Goal: Transaction & Acquisition: Purchase product/service

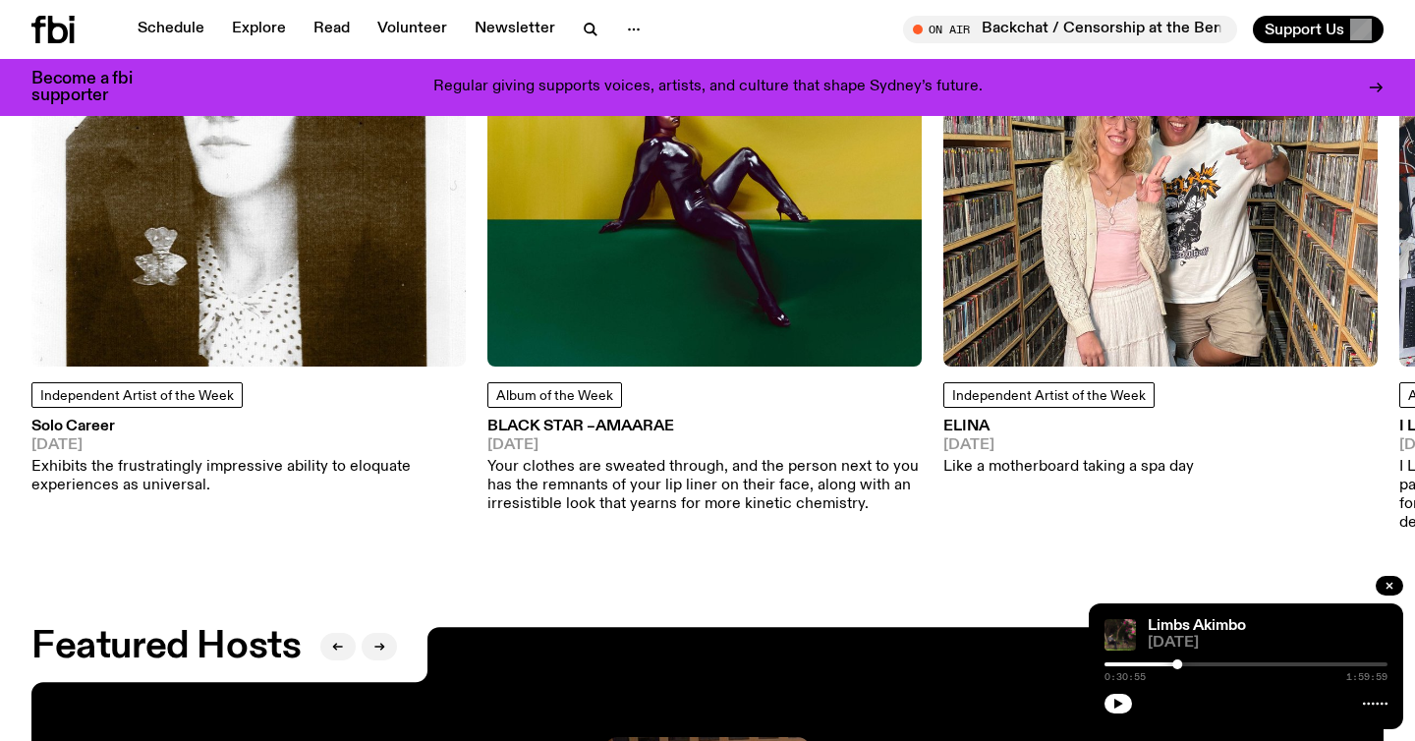
scroll to position [2752, 0]
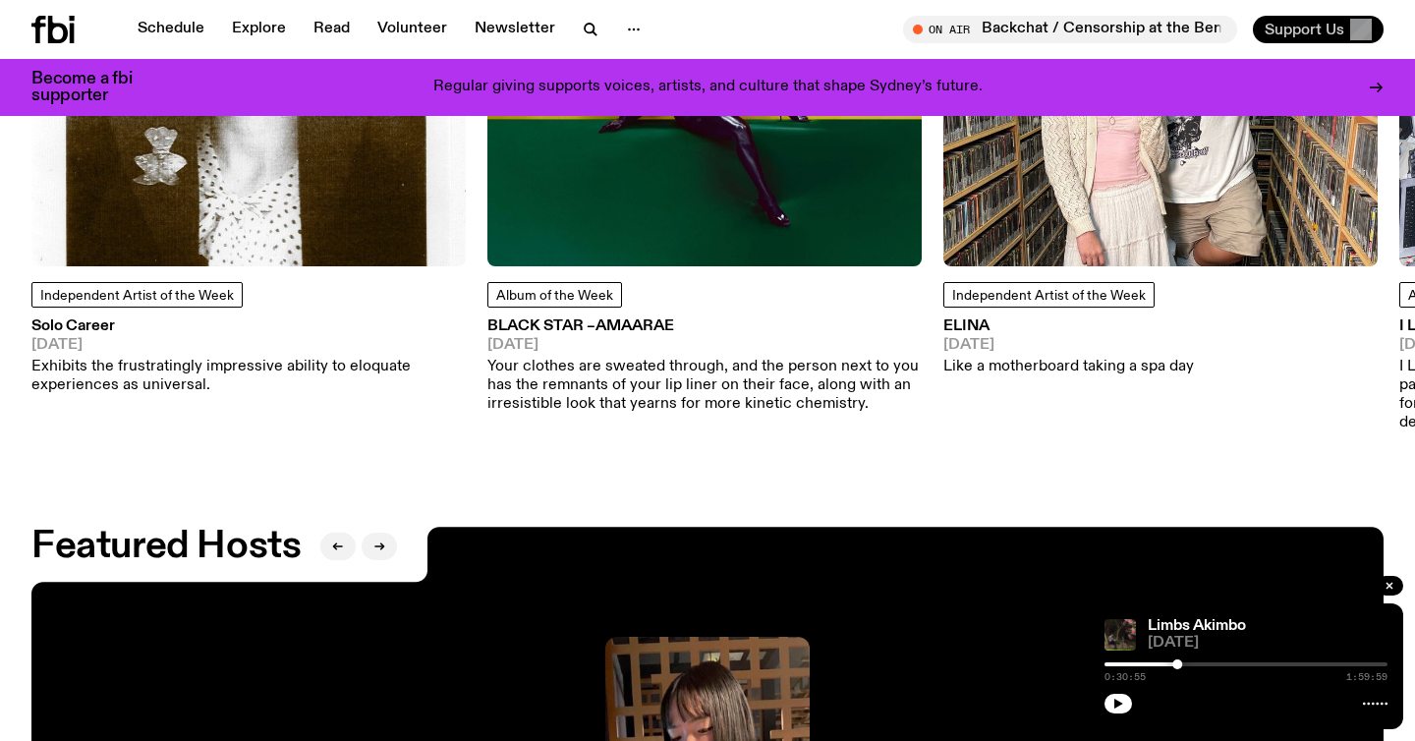
click at [1324, 30] on span "Support Us" at bounding box center [1305, 30] width 80 height 18
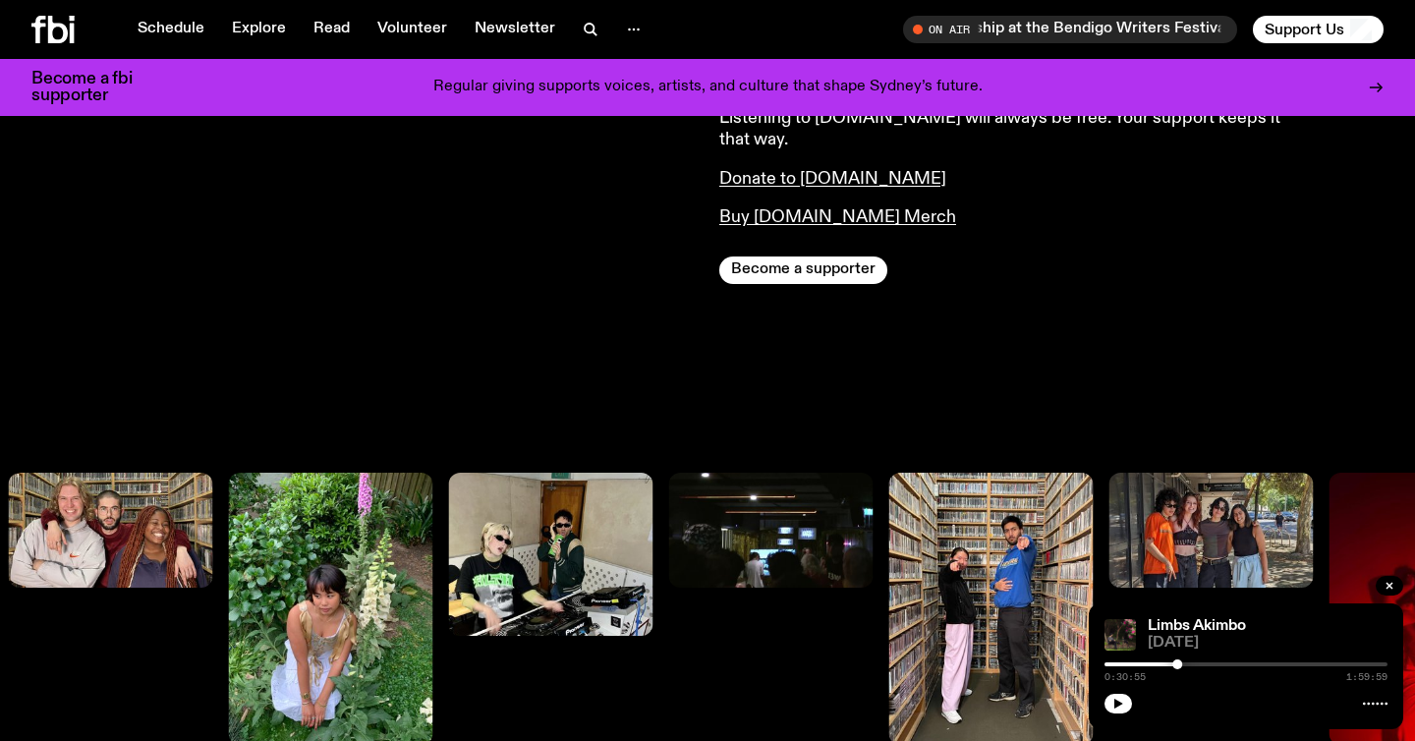
scroll to position [972, 0]
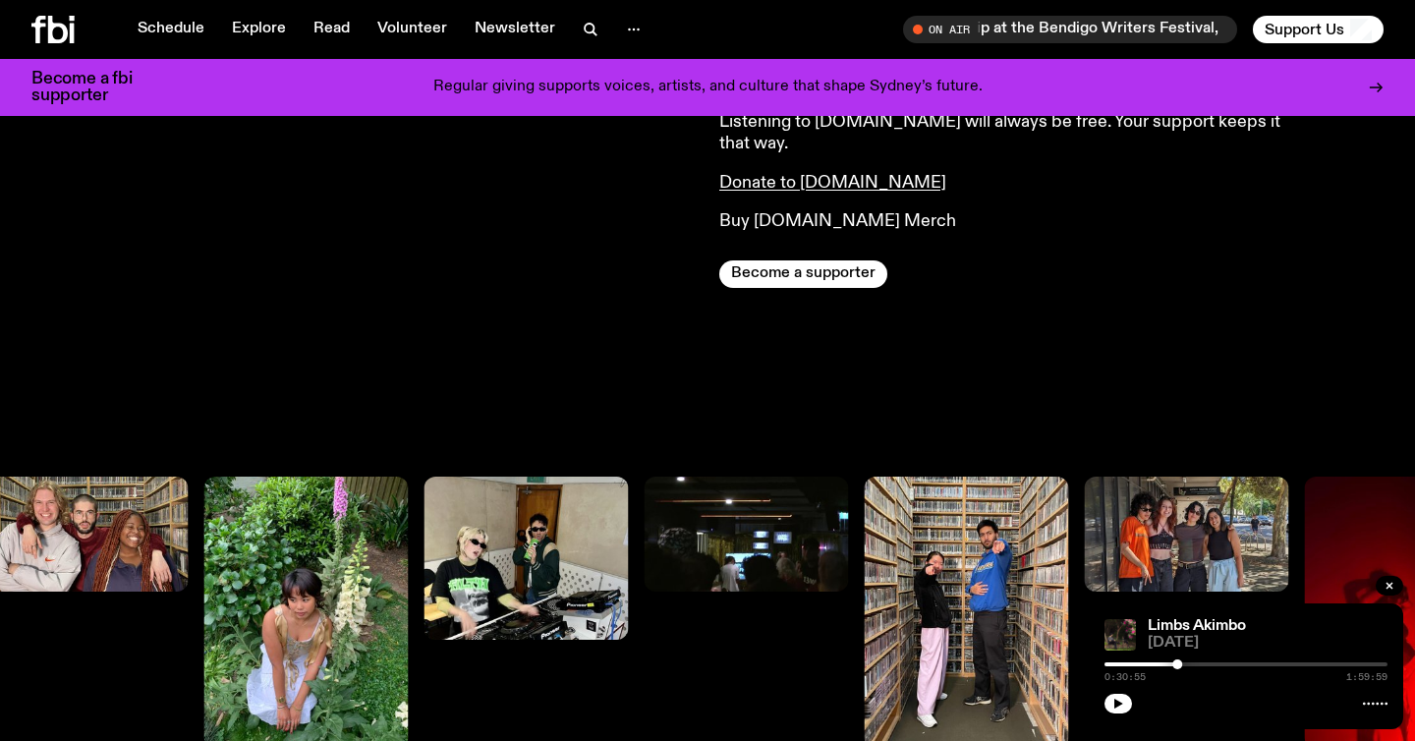
click at [812, 212] on link "Buy [DOMAIN_NAME] Merch" at bounding box center [837, 221] width 237 height 18
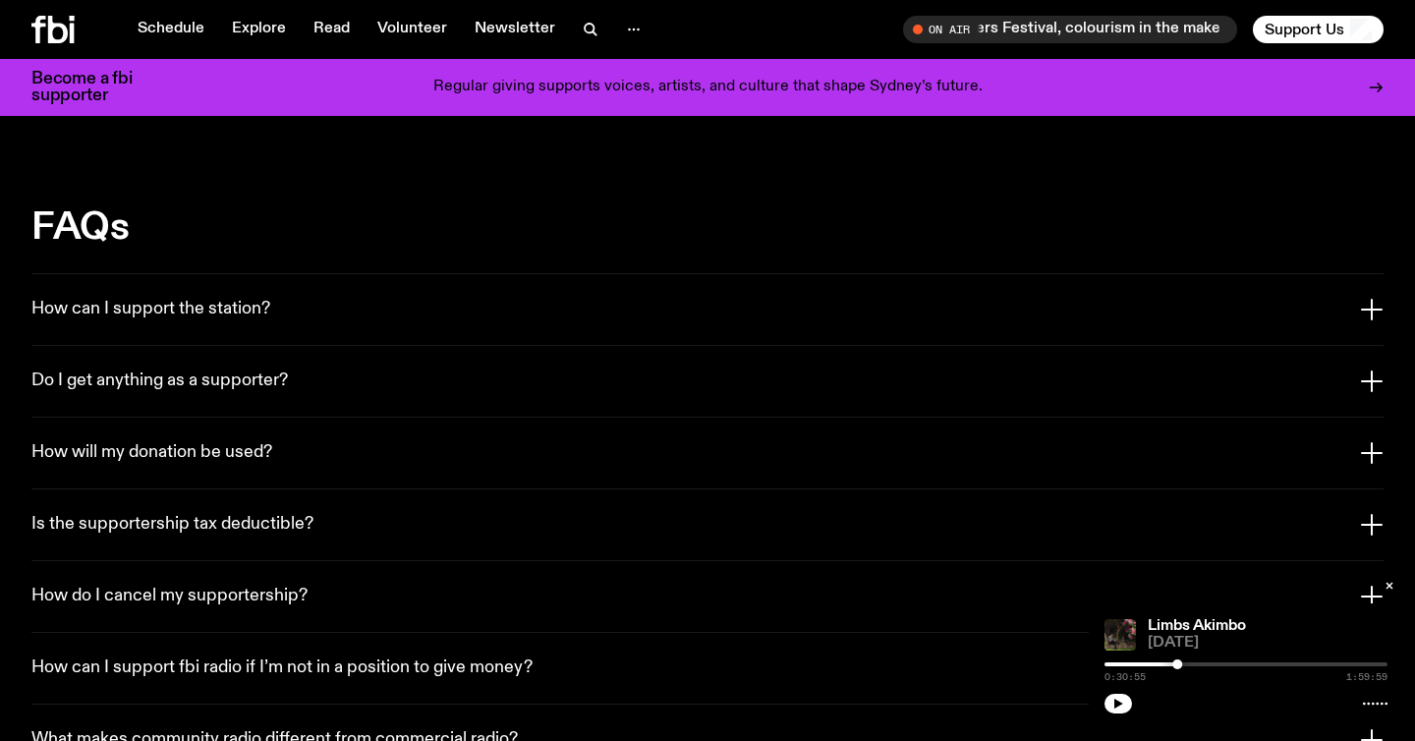
scroll to position [3453, 0]
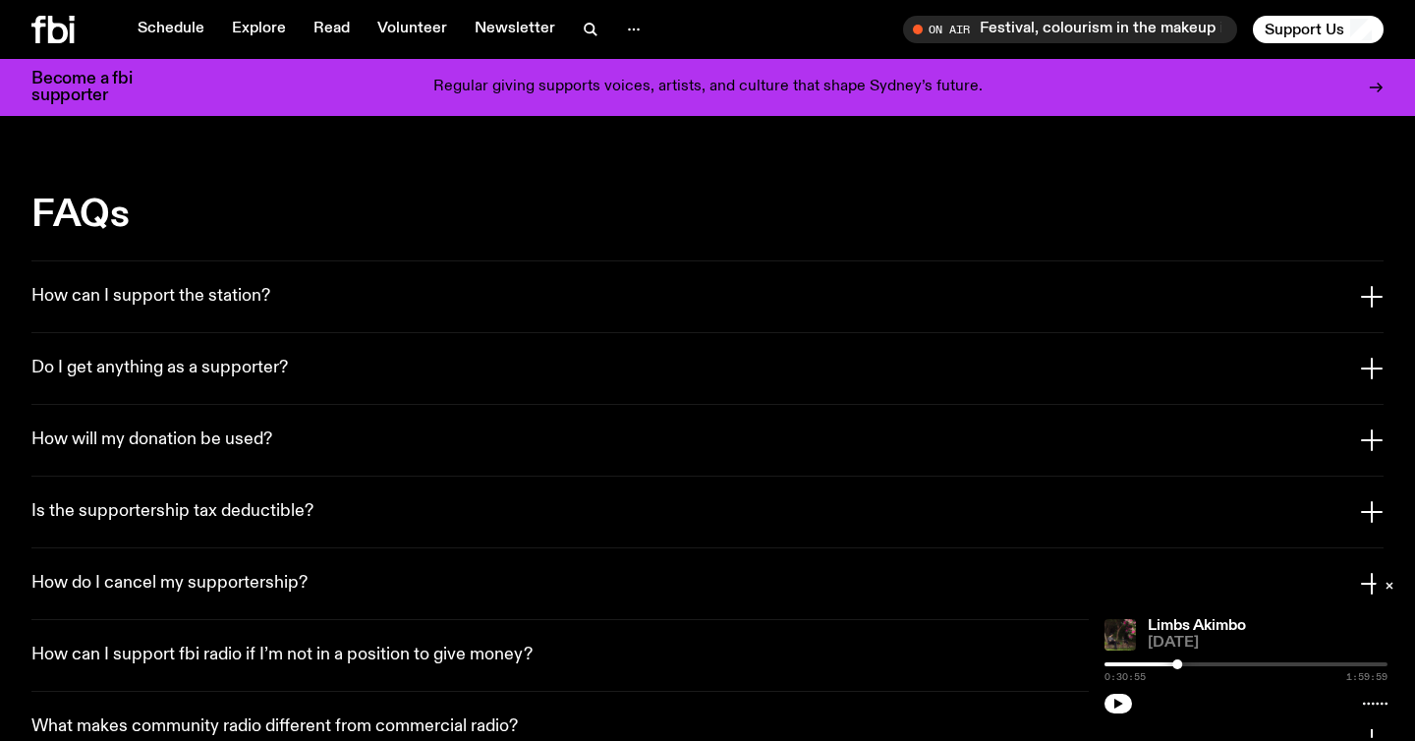
click at [233, 429] on h3 "How will my donation be used?" at bounding box center [151, 440] width 241 height 22
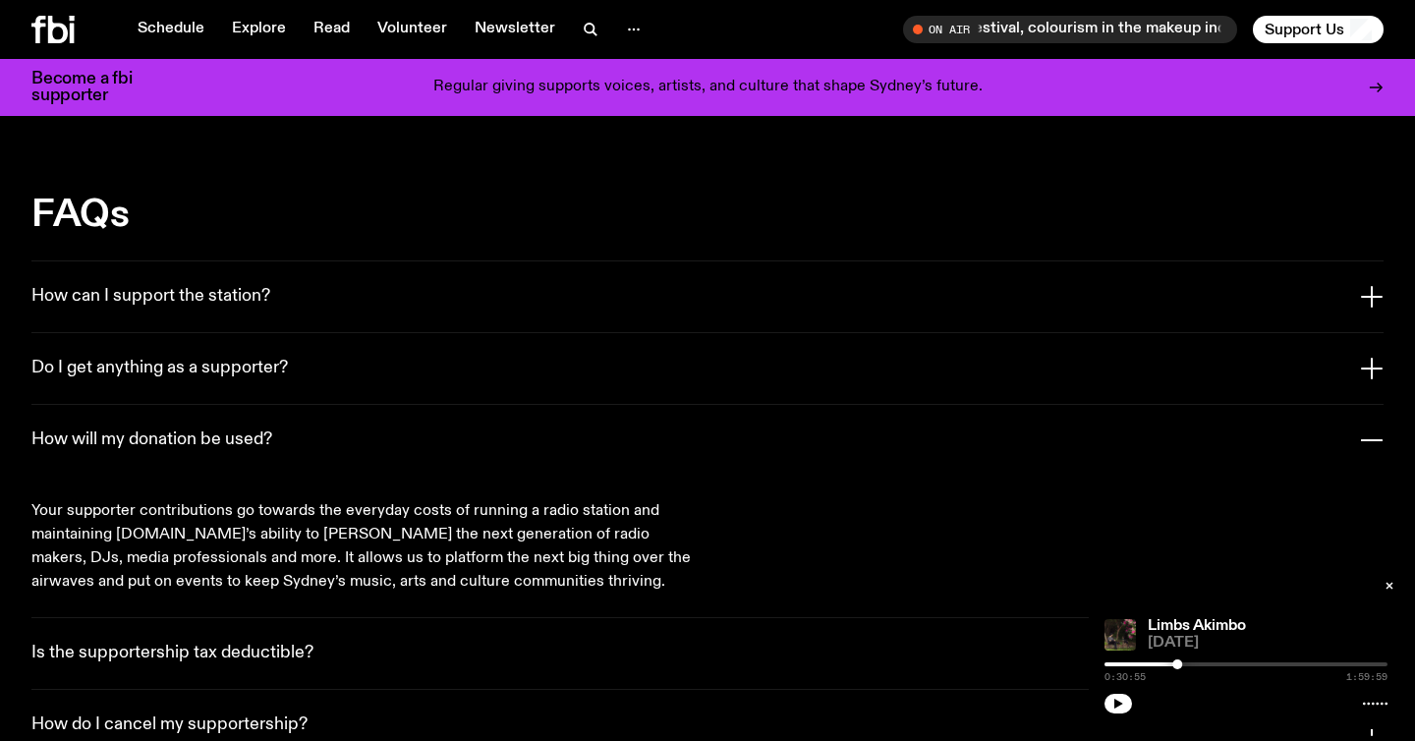
click at [233, 429] on h3 "How will my donation be used?" at bounding box center [151, 440] width 241 height 22
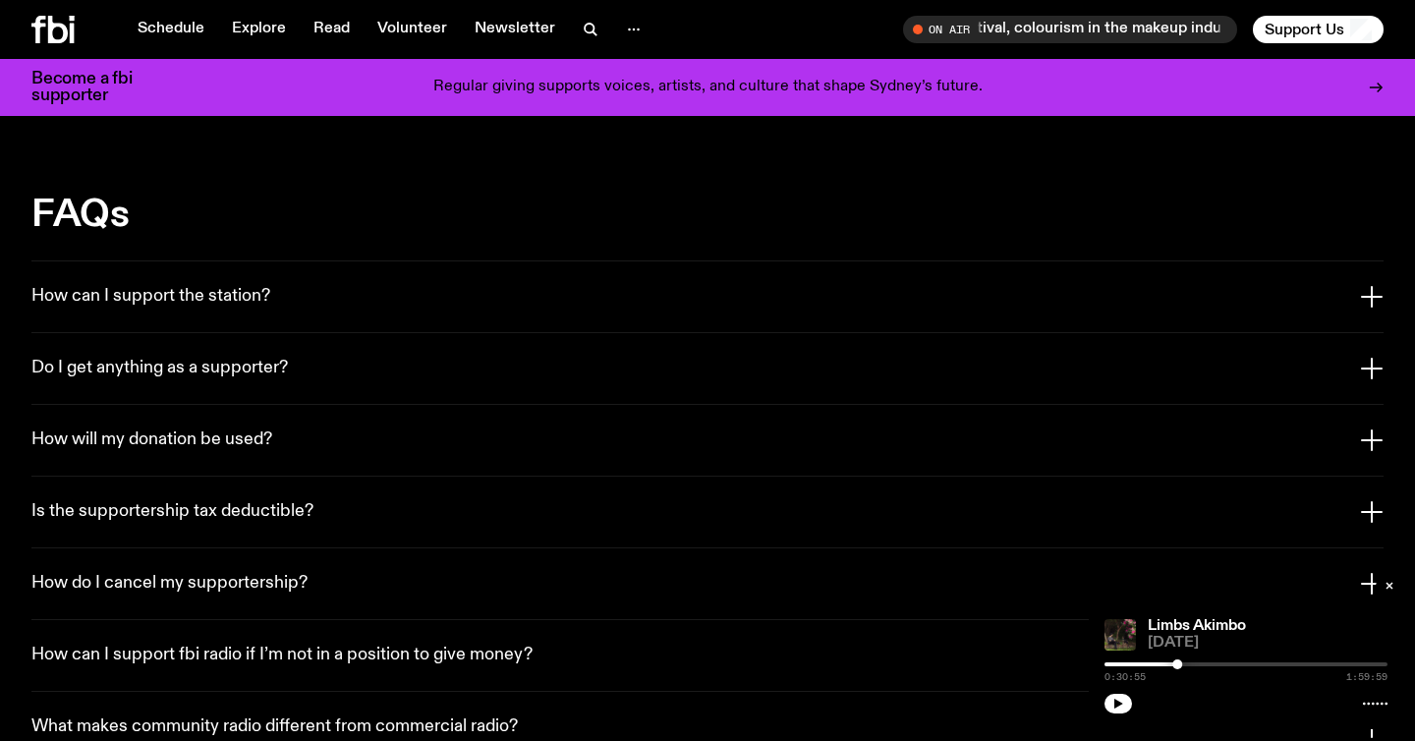
click at [224, 429] on h3 "How will my donation be used?" at bounding box center [151, 440] width 241 height 22
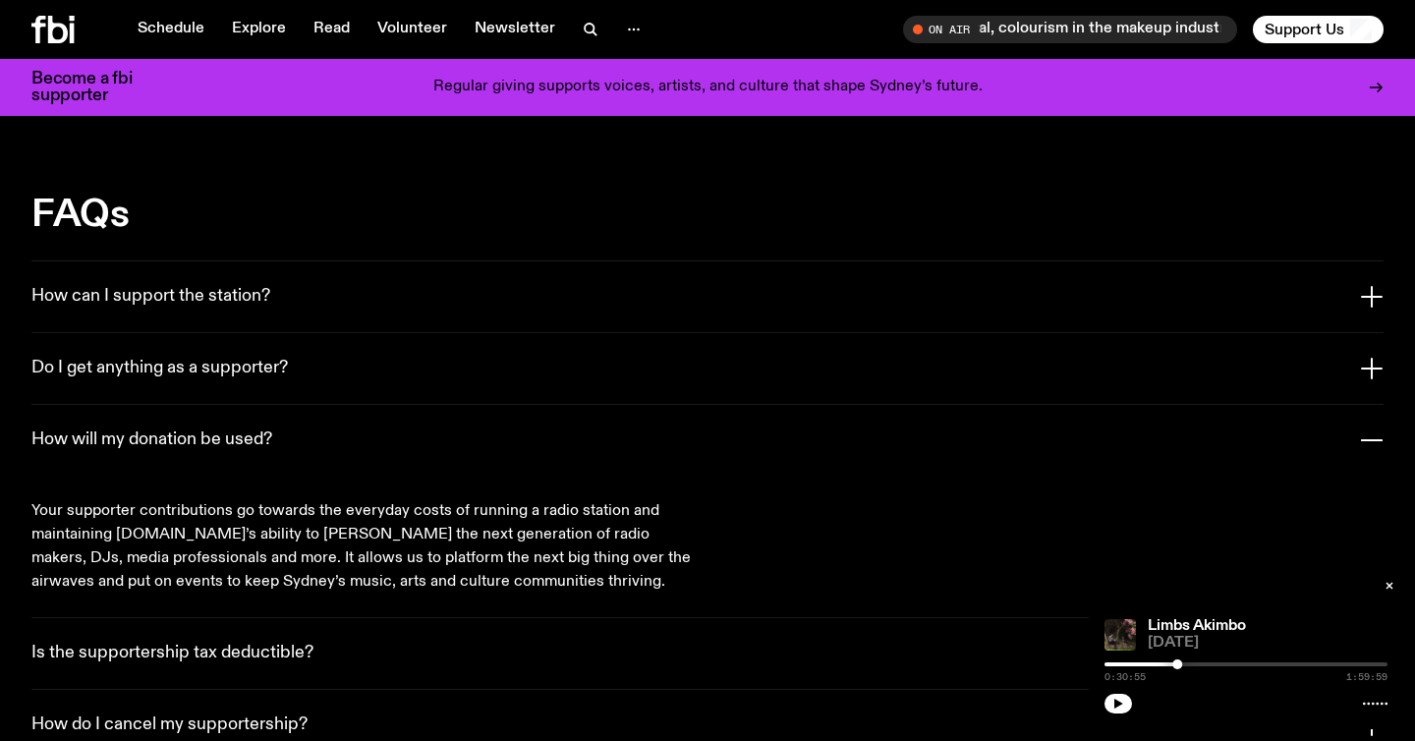
click at [211, 358] on h3 "Do I get anything as a supporter?" at bounding box center [159, 369] width 256 height 22
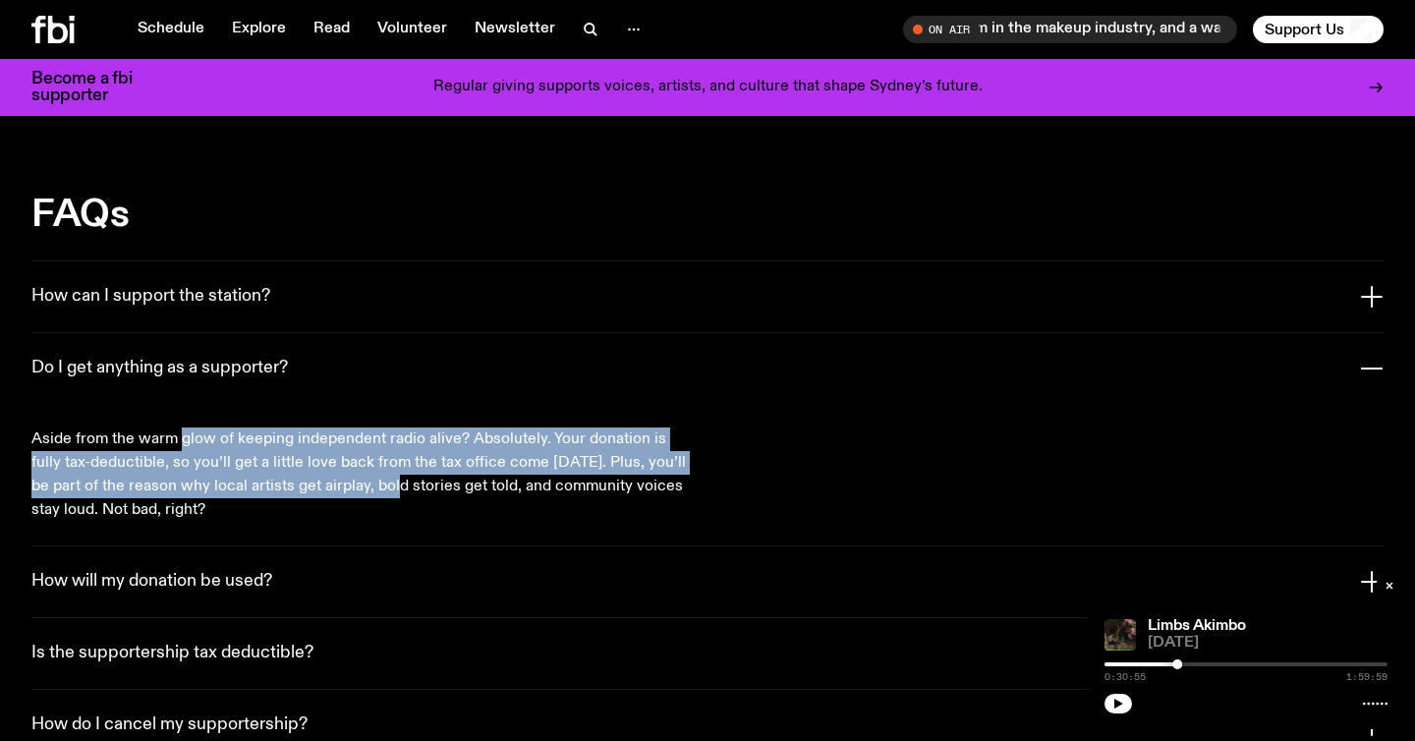
drag, startPoint x: 182, startPoint y: 405, endPoint x: 365, endPoint y: 461, distance: 191.1
click at [365, 474] on p "Aside from the warm glow of keeping independent radio alive? Absolutely. Your d…" at bounding box center [361, 486] width 660 height 24
click at [275, 546] on button "How will my donation be used?" at bounding box center [707, 581] width 1352 height 71
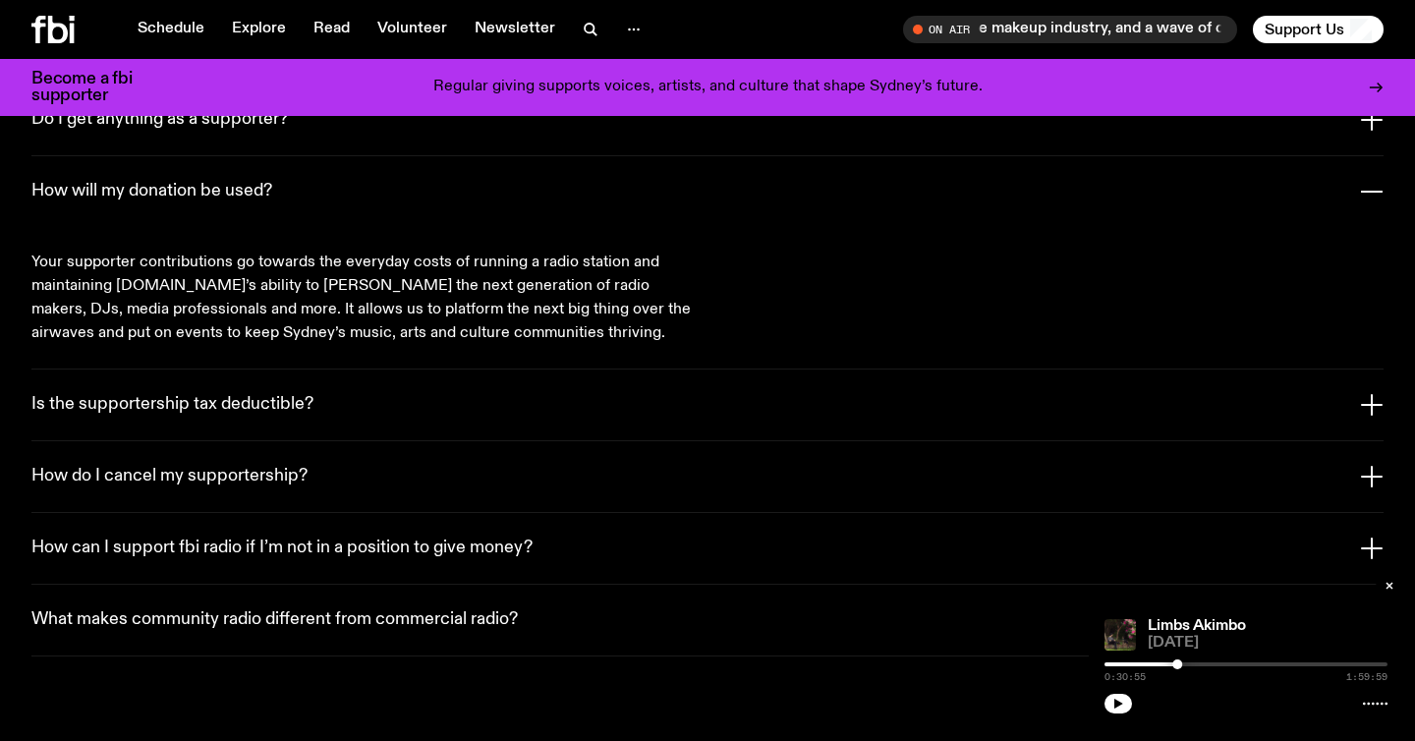
scroll to position [3755, 0]
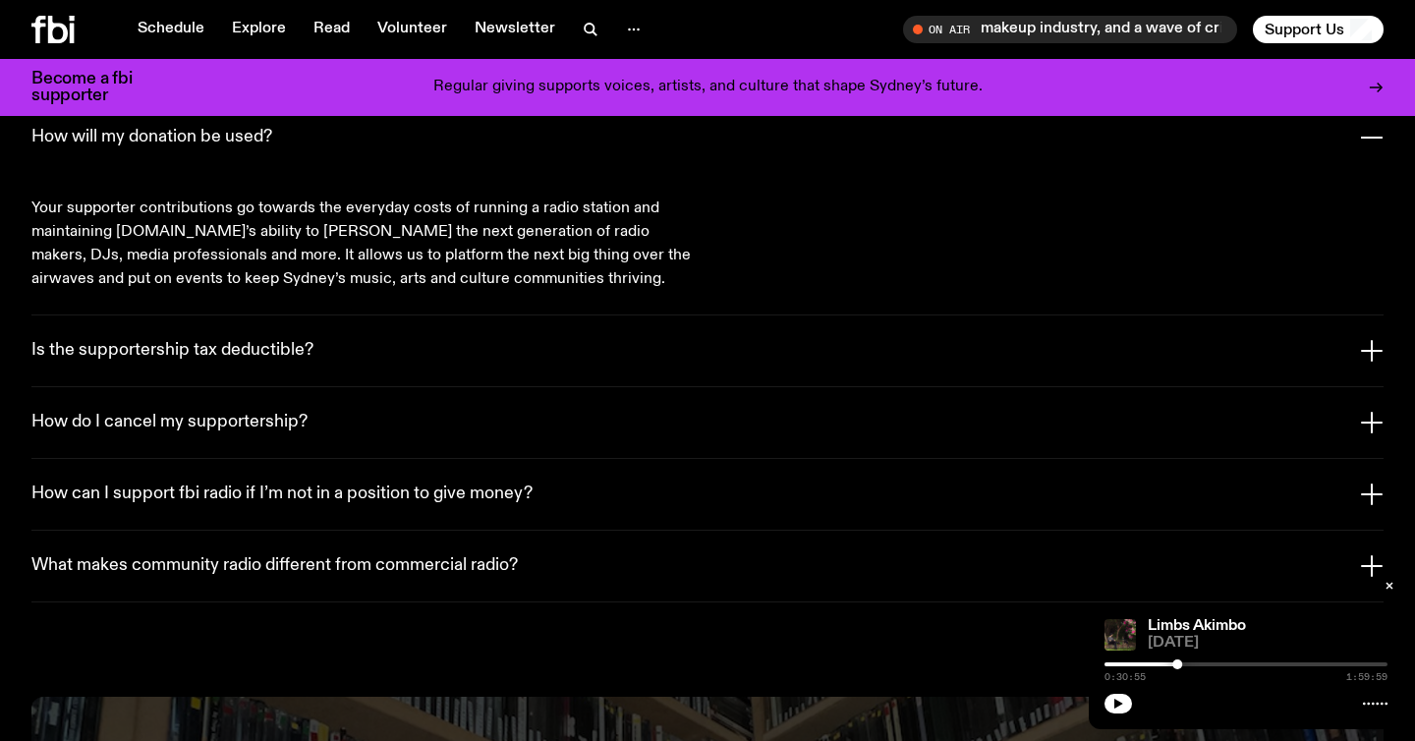
click at [221, 412] on h3 "How do I cancel my supportership?" at bounding box center [169, 423] width 276 height 22
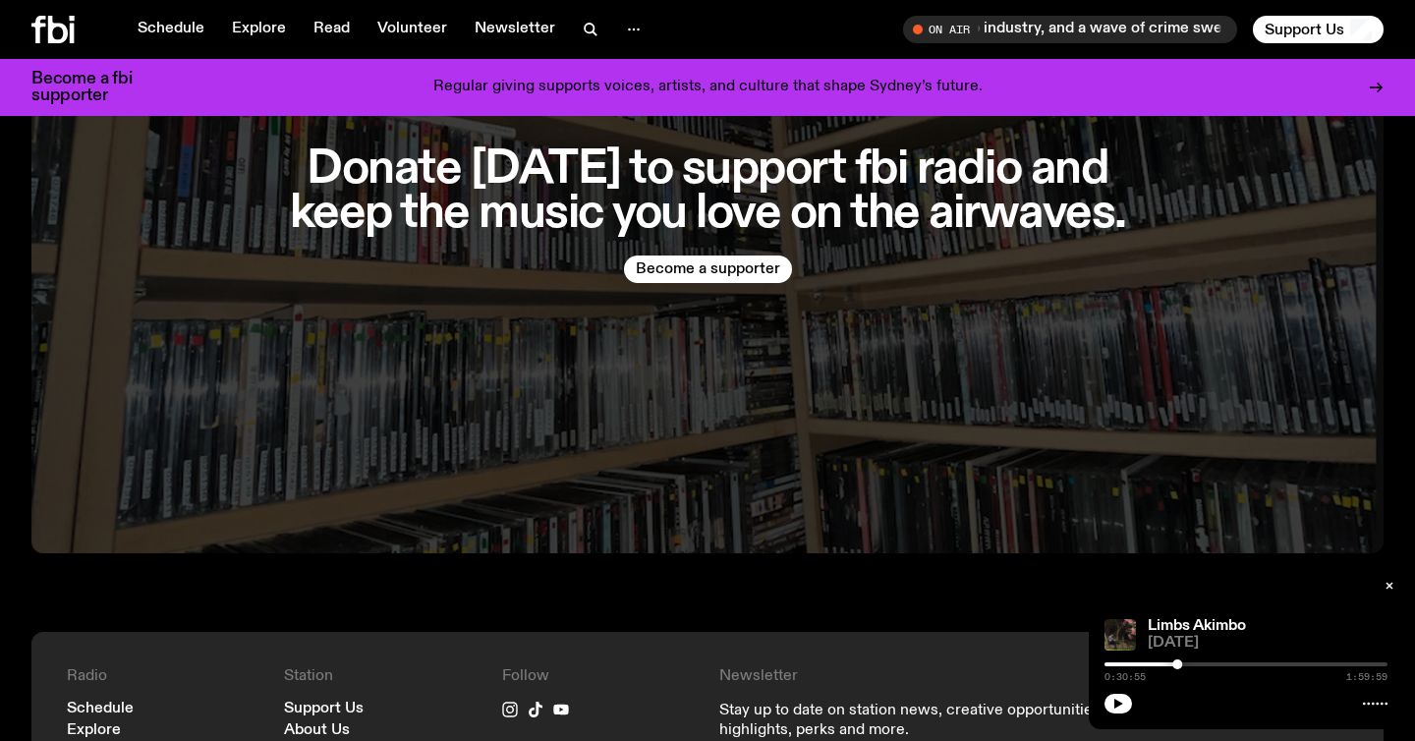
scroll to position [4556, 0]
